Goal: Task Accomplishment & Management: Manage account settings

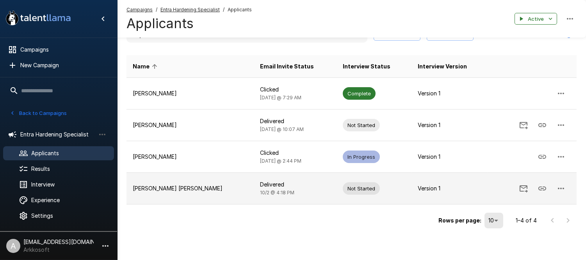
scroll to position [47, 0]
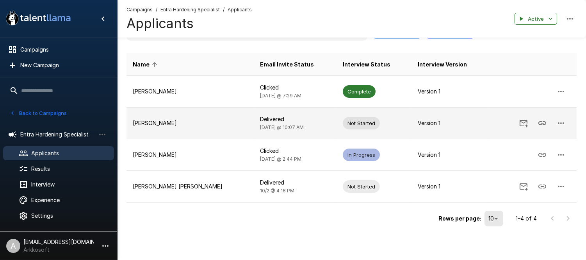
scroll to position [4, 0]
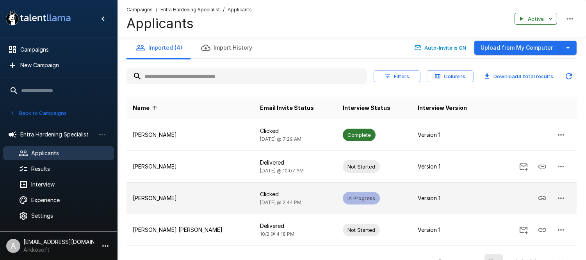
click at [193, 189] on td "[PERSON_NAME]" at bounding box center [190, 198] width 127 height 32
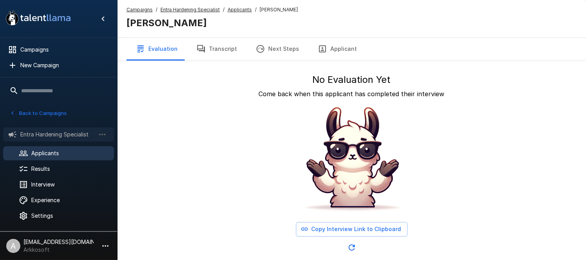
click at [38, 130] on span "Entra Hardening Specialist" at bounding box center [57, 134] width 75 height 8
